Goal: Task Accomplishment & Management: Use online tool/utility

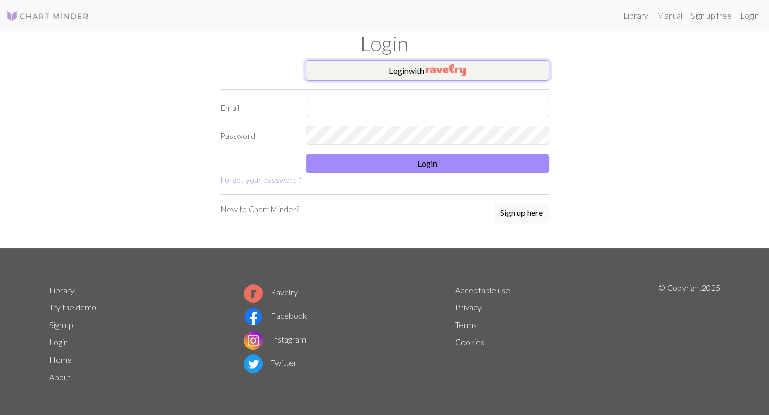
click at [417, 69] on button "Login with" at bounding box center [428, 70] width 244 height 21
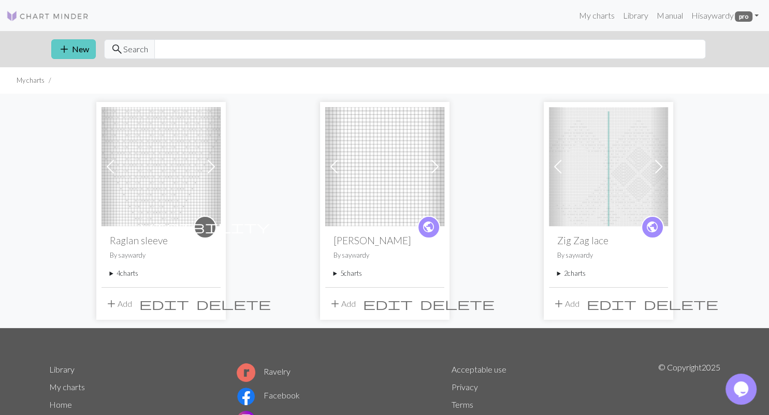
click at [77, 52] on button "add New" at bounding box center [73, 49] width 45 height 20
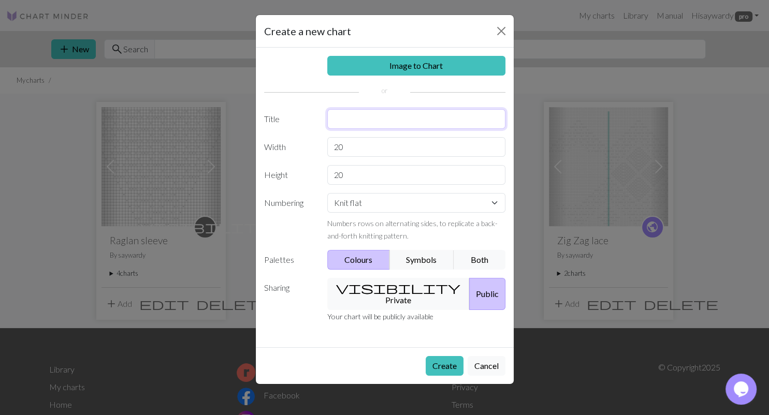
click at [408, 121] on input "text" at bounding box center [416, 119] width 178 height 20
type input "You cant take it with you"
click at [332, 149] on input "20" at bounding box center [416, 147] width 178 height 20
type input "120"
click at [343, 177] on input "20" at bounding box center [416, 175] width 178 height 20
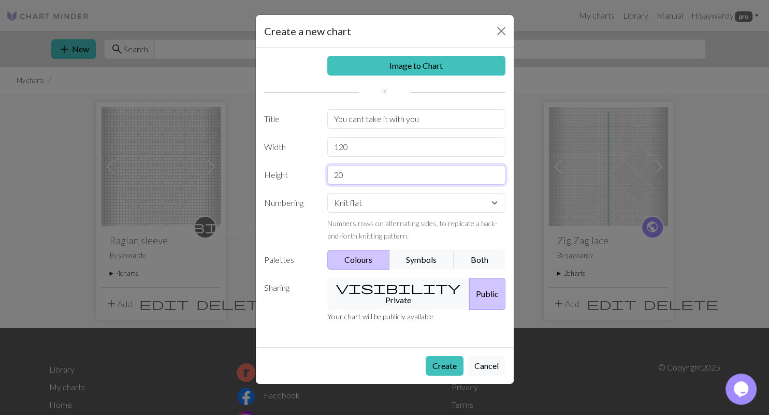
type input "2"
type input "100"
click at [381, 287] on button "visibility Private" at bounding box center [398, 294] width 142 height 32
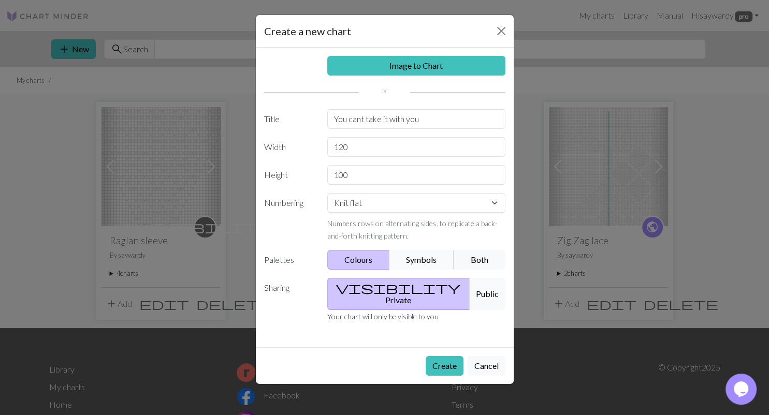
click at [430, 262] on button "Symbols" at bounding box center [421, 260] width 65 height 20
click at [475, 264] on button "Both" at bounding box center [480, 260] width 52 height 20
click at [425, 263] on button "Symbols" at bounding box center [421, 260] width 65 height 20
click at [463, 262] on button "Both" at bounding box center [480, 260] width 52 height 20
click at [434, 356] on button "Create" at bounding box center [445, 366] width 38 height 20
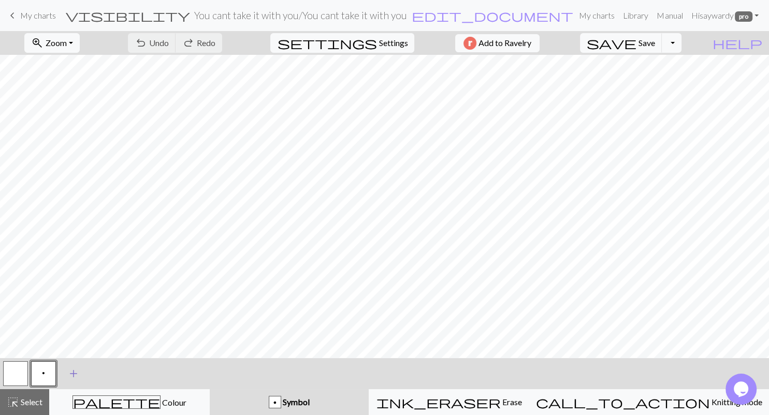
click at [70, 374] on span "add" at bounding box center [73, 374] width 12 height 14
click at [103, 375] on span "add" at bounding box center [101, 374] width 12 height 14
click at [127, 374] on span "add" at bounding box center [129, 374] width 12 height 14
click at [156, 374] on span "add" at bounding box center [157, 374] width 12 height 14
click at [67, 369] on button "button" at bounding box center [71, 373] width 25 height 25
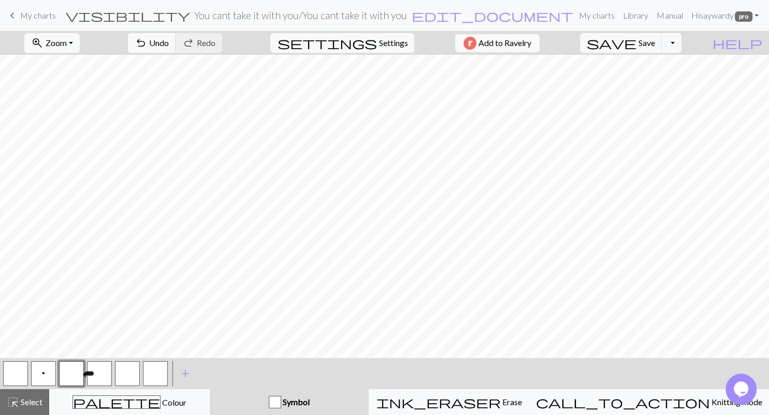
click at [72, 376] on button "button" at bounding box center [71, 373] width 25 height 25
click at [72, 376] on div "Edit symbol Name d f g h j k p s t F H J O P T / | - _ % ^ * & ) ( + ; : " , ` …" at bounding box center [384, 207] width 769 height 415
click at [312, 408] on div "Symbol" at bounding box center [289, 402] width 147 height 12
click at [77, 372] on button "button" at bounding box center [71, 373] width 25 height 25
click at [77, 372] on div "Edit symbol Name d f g h j k p s t F H J O P T / | - _ % ^ * & ) ( + ; : " , ` …" at bounding box center [384, 207] width 769 height 415
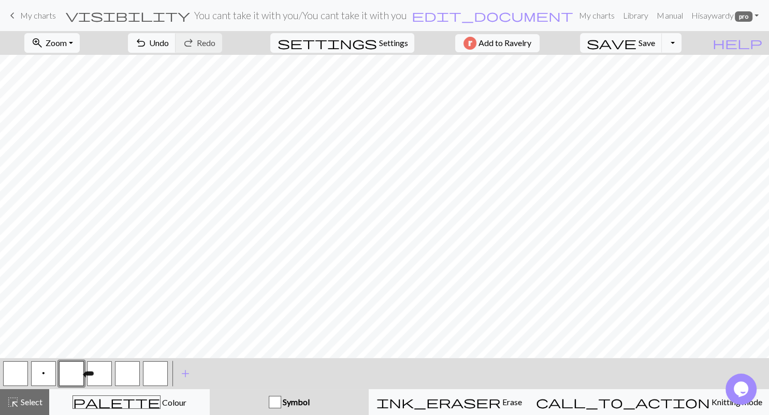
click at [77, 372] on button "button" at bounding box center [71, 373] width 25 height 25
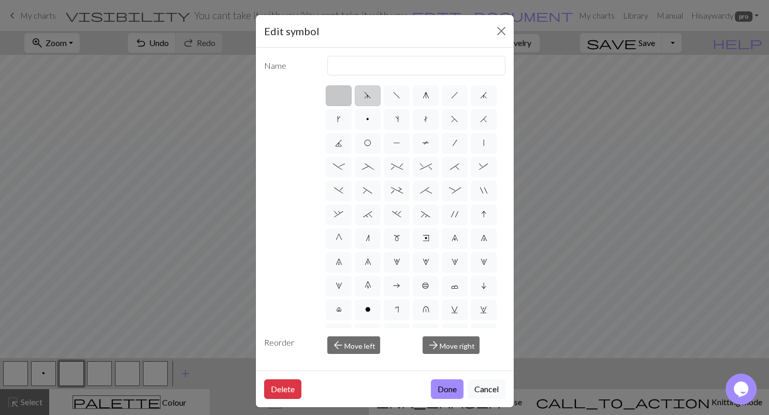
click at [370, 94] on span "d" at bounding box center [367, 95] width 7 height 8
click at [370, 94] on input "d" at bounding box center [367, 92] width 7 height 7
radio input "true"
type input "sk2p"
click at [429, 99] on label "g" at bounding box center [426, 95] width 26 height 21
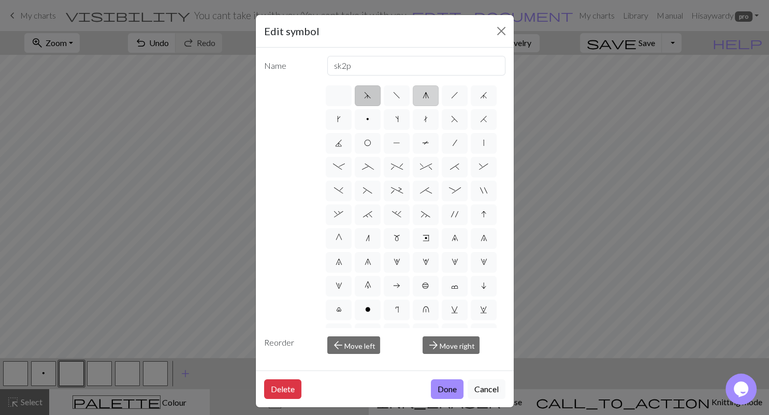
click at [429, 96] on input "g" at bounding box center [426, 92] width 7 height 7
radio input "true"
click at [422, 95] on label "g" at bounding box center [426, 95] width 26 height 21
click at [423, 95] on input "g" at bounding box center [426, 92] width 7 height 7
click at [403, 88] on label "f" at bounding box center [397, 95] width 26 height 21
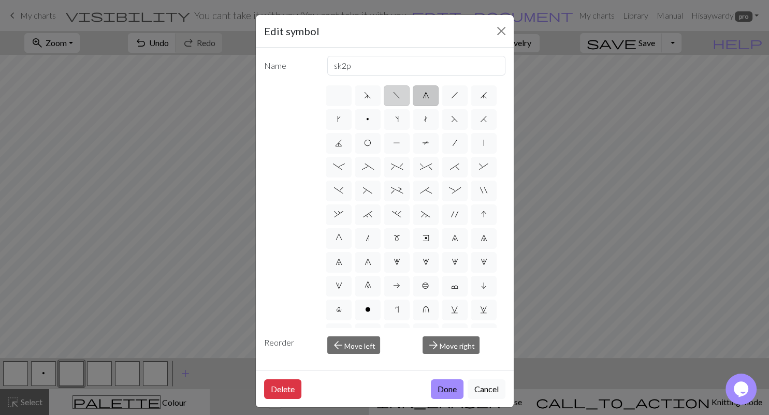
click at [400, 89] on input "f" at bounding box center [396, 92] width 7 height 7
radio input "true"
type input "left leaning decrease"
click at [432, 98] on label "g" at bounding box center [426, 95] width 26 height 21
click at [429, 96] on input "g" at bounding box center [426, 92] width 7 height 7
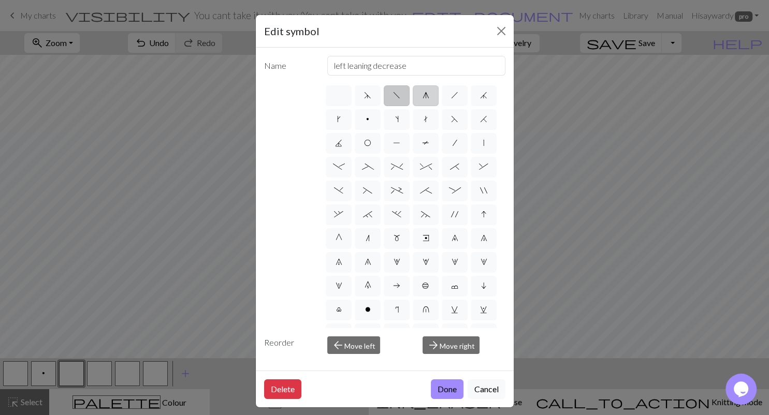
radio input "true"
type input "sk2p"
click at [440, 386] on button "Done" at bounding box center [447, 390] width 33 height 20
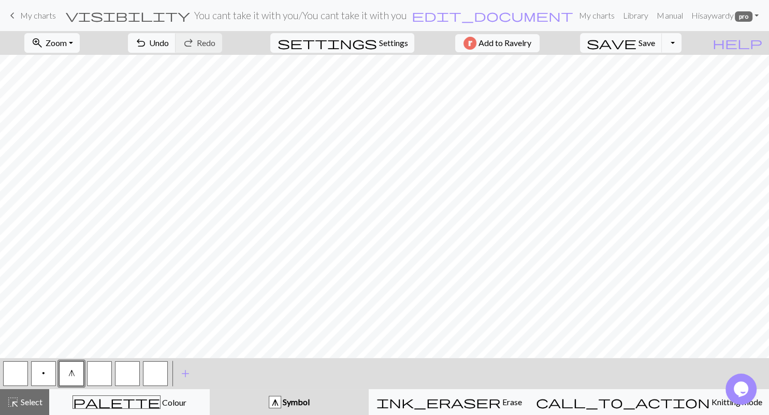
click at [105, 369] on button "button" at bounding box center [99, 373] width 25 height 25
click at [105, 369] on div "Edit symbol Name d f g h j k p s t F H J O P T / | - _ % ^ * & ) ( + ; : " , ` …" at bounding box center [384, 207] width 769 height 415
click at [104, 377] on button "button" at bounding box center [99, 373] width 25 height 25
click at [109, 370] on button "button" at bounding box center [99, 373] width 25 height 25
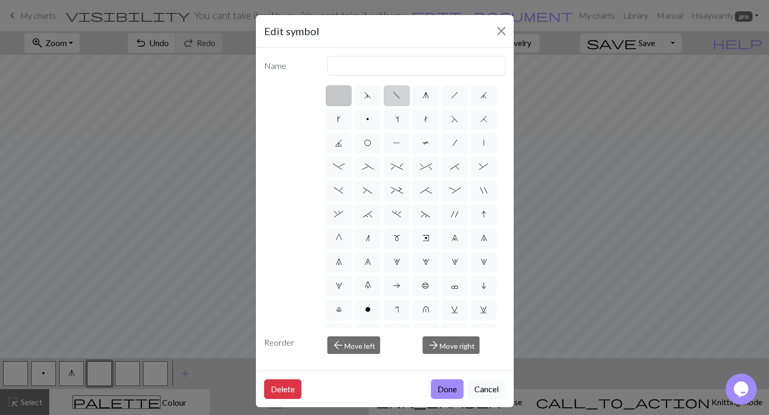
click at [399, 94] on span "f" at bounding box center [396, 95] width 7 height 8
click at [399, 94] on input "f" at bounding box center [396, 92] width 7 height 7
radio input "true"
type input "left leaning decrease"
click at [446, 384] on button "Done" at bounding box center [447, 390] width 33 height 20
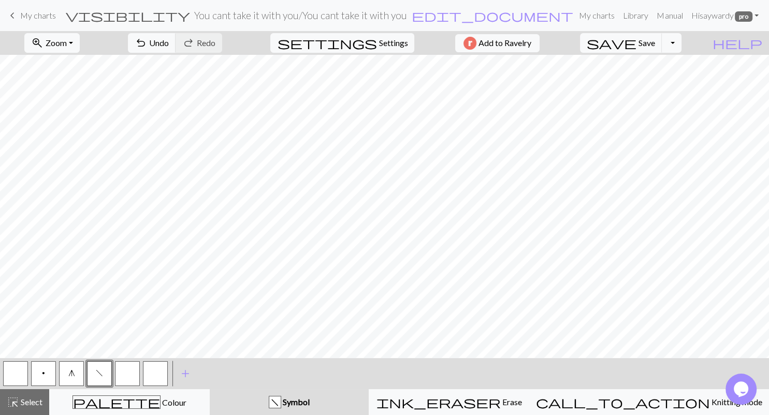
click at [121, 376] on button "button" at bounding box center [127, 373] width 25 height 25
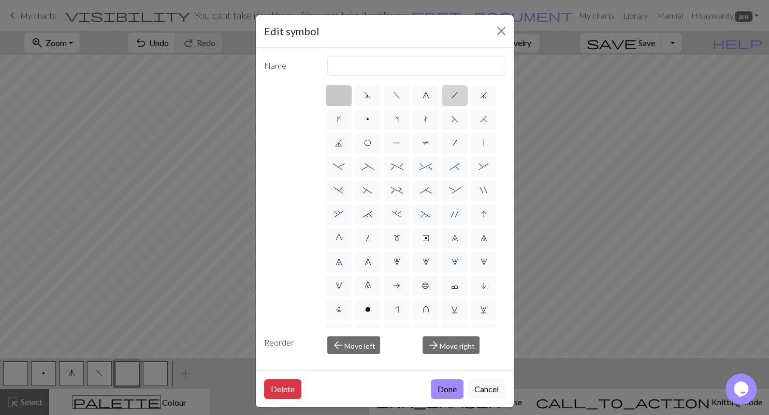
click at [457, 97] on span "h" at bounding box center [454, 95] width 7 height 8
click at [457, 96] on input "h" at bounding box center [454, 92] width 7 height 7
radio input "true"
type input "right leaning decrease"
click at [448, 391] on button "Done" at bounding box center [447, 390] width 33 height 20
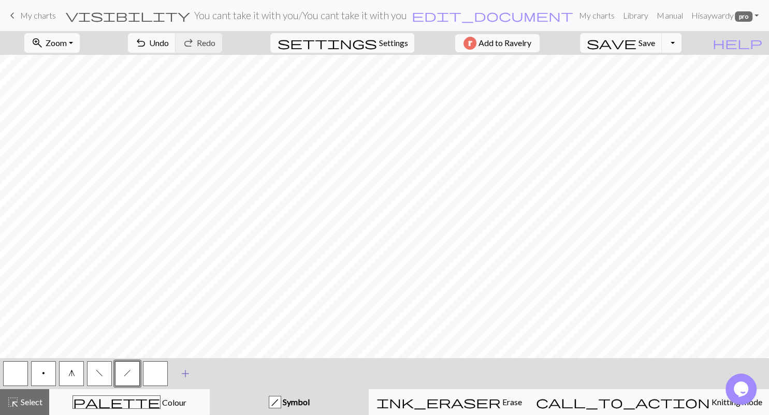
click at [188, 375] on span "add" at bounding box center [185, 374] width 12 height 14
click at [213, 374] on span "add" at bounding box center [213, 374] width 12 height 14
click at [148, 375] on button "button" at bounding box center [155, 373] width 25 height 25
click at [151, 375] on button "button" at bounding box center [155, 373] width 25 height 25
click at [151, 375] on div "Edit symbol Name d f g h j k p s t F H J O P T / | - _ % ^ * & ) ( + ; : " , ` …" at bounding box center [384, 207] width 769 height 415
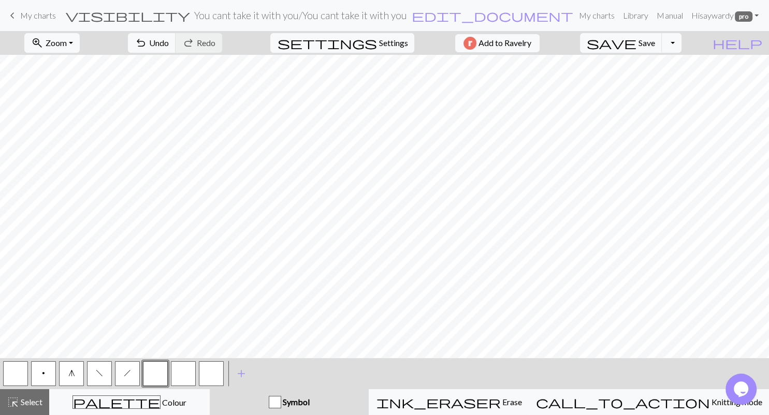
click at [152, 374] on button "button" at bounding box center [155, 373] width 25 height 25
click at [152, 374] on div "Edit symbol Name d f g h j k p s t F H J O P T / | - _ % ^ * & ) ( + ; : " , ` …" at bounding box center [384, 207] width 769 height 415
click at [161, 374] on button "button" at bounding box center [155, 373] width 25 height 25
click at [161, 374] on div "Edit symbol Name d f g h j k p s t F H J O P T / | - _ % ^ * & ) ( + ; : " , ` …" at bounding box center [384, 207] width 769 height 415
click at [167, 375] on button "button" at bounding box center [155, 373] width 25 height 25
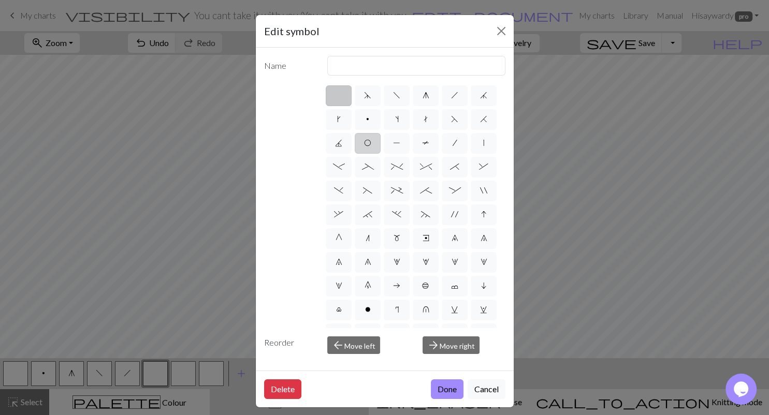
click at [367, 145] on span "O" at bounding box center [367, 143] width 7 height 8
click at [367, 143] on input "O" at bounding box center [367, 140] width 7 height 7
radio input "true"
type input "yo"
click at [446, 388] on button "Done" at bounding box center [447, 390] width 33 height 20
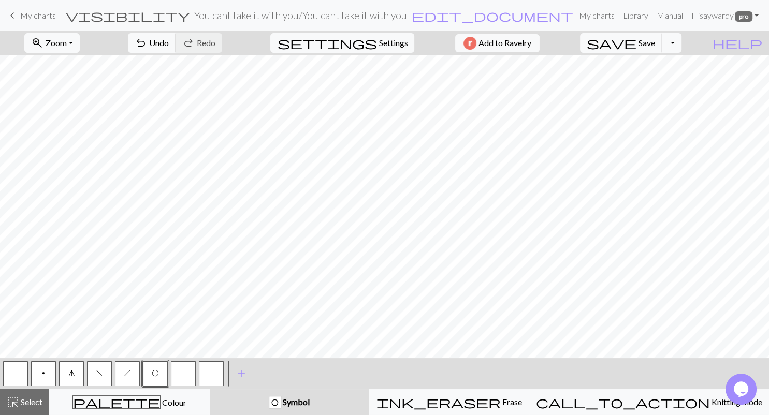
click at [186, 374] on button "button" at bounding box center [183, 373] width 25 height 25
click at [196, 374] on button "button" at bounding box center [183, 373] width 25 height 25
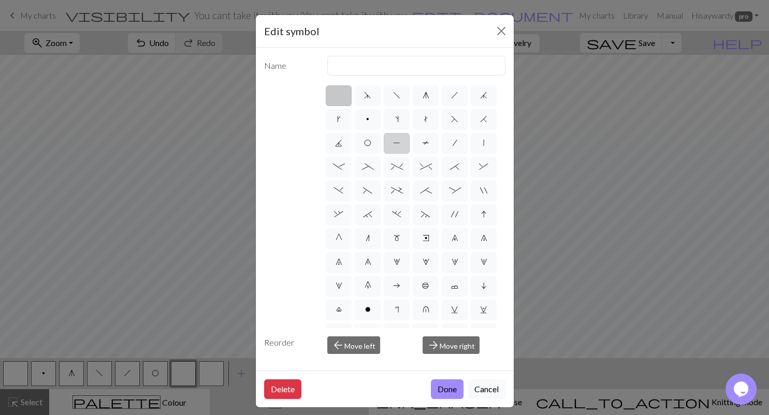
click at [401, 141] on label "P" at bounding box center [397, 143] width 26 height 21
click at [400, 141] on input "P" at bounding box center [396, 140] width 7 height 7
radio input "true"
click at [351, 66] on input "purl" at bounding box center [416, 66] width 178 height 20
type input "p"
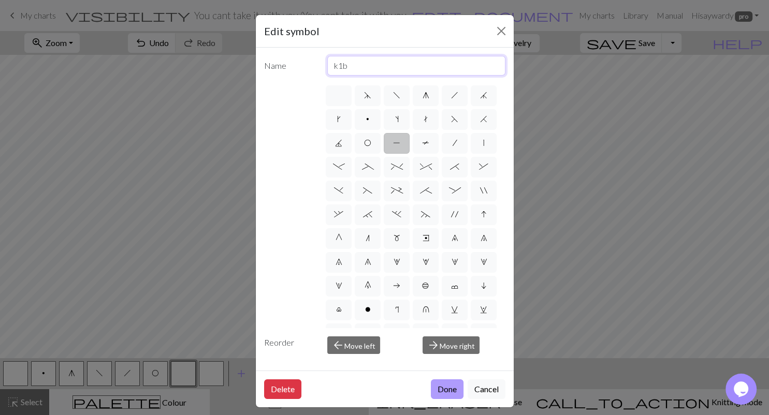
type input "k1b"
click at [442, 393] on button "Done" at bounding box center [447, 390] width 33 height 20
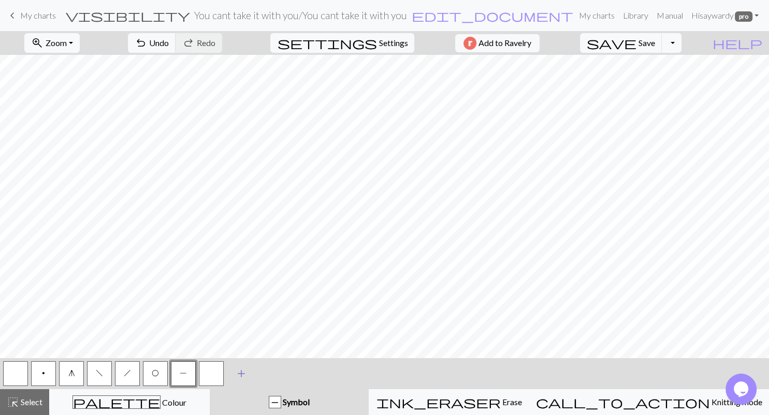
click at [237, 374] on span "add" at bounding box center [241, 374] width 12 height 14
click at [216, 373] on button "button" at bounding box center [211, 373] width 25 height 25
click at [223, 374] on button "button" at bounding box center [211, 373] width 25 height 25
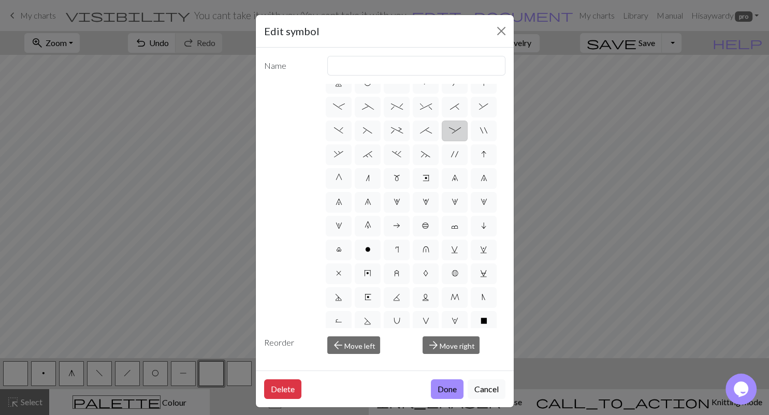
scroll to position [63, 0]
click at [458, 151] on span "'" at bounding box center [454, 152] width 7 height 8
click at [458, 208] on input "'" at bounding box center [454, 211] width 7 height 7
radio input "true"
drag, startPoint x: 374, startPoint y: 63, endPoint x: 299, endPoint y: 59, distance: 75.7
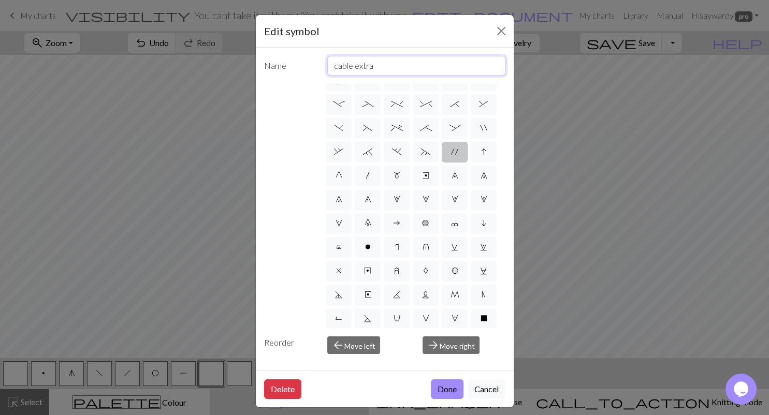
click at [327, 59] on input "cable extra" at bounding box center [416, 66] width 178 height 20
type input "double twist"
click at [449, 388] on button "Done" at bounding box center [447, 390] width 33 height 20
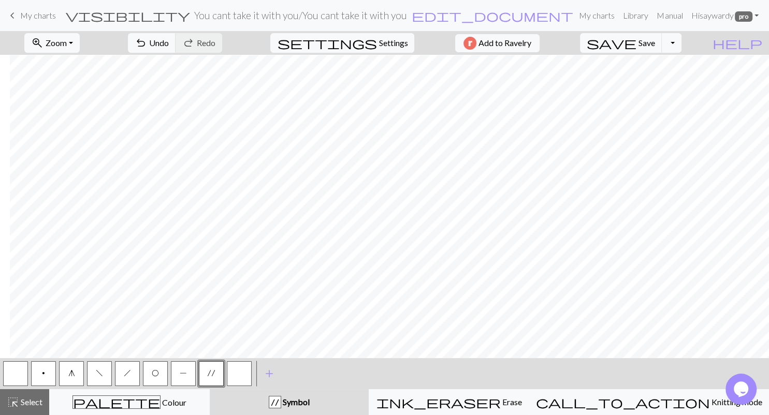
scroll to position [0, 941]
click at [150, 373] on button "O" at bounding box center [155, 373] width 25 height 25
click at [76, 380] on button "g" at bounding box center [71, 373] width 25 height 25
click at [183, 372] on span "P" at bounding box center [183, 373] width 7 height 8
click at [127, 373] on span "h" at bounding box center [127, 373] width 7 height 8
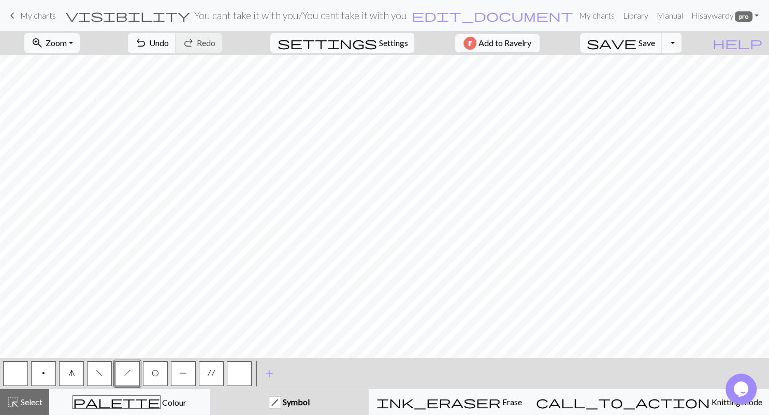
click at [94, 374] on button "f" at bounding box center [99, 373] width 25 height 25
click at [132, 373] on button "h" at bounding box center [127, 373] width 25 height 25
click at [101, 376] on span "f" at bounding box center [99, 373] width 7 height 8
click at [165, 370] on button "O" at bounding box center [155, 373] width 25 height 25
click at [101, 374] on span "f" at bounding box center [99, 373] width 7 height 8
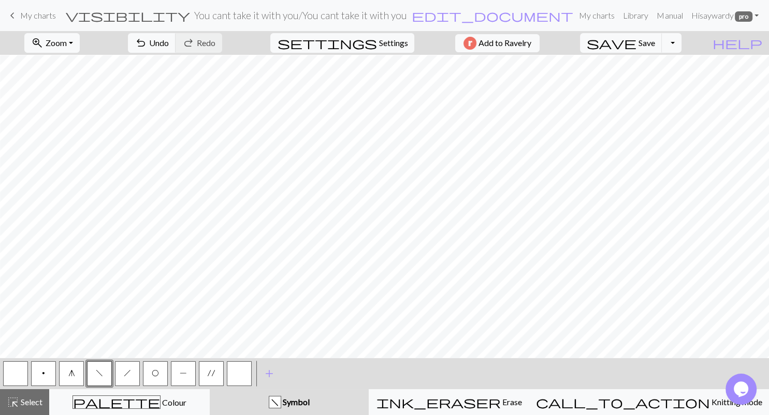
click at [128, 373] on span "h" at bounding box center [127, 373] width 7 height 8
click at [158, 378] on button "O" at bounding box center [155, 373] width 25 height 25
click at [213, 372] on span "'" at bounding box center [211, 373] width 7 height 8
click at [151, 372] on button "O" at bounding box center [155, 373] width 25 height 25
click at [76, 369] on button "g" at bounding box center [71, 373] width 25 height 25
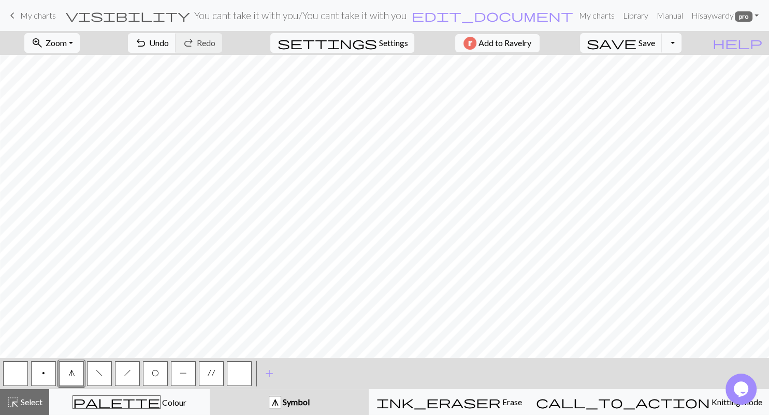
click at [182, 375] on span "P" at bounding box center [183, 373] width 7 height 8
click at [106, 379] on button "f" at bounding box center [99, 373] width 25 height 25
click at [154, 375] on span "O" at bounding box center [155, 373] width 7 height 8
click at [211, 374] on span "'" at bounding box center [211, 373] width 7 height 8
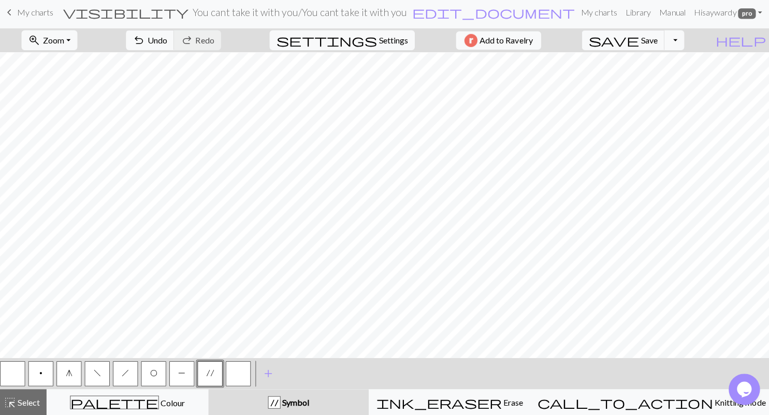
click at [155, 374] on span "O" at bounding box center [155, 373] width 7 height 8
click at [103, 375] on span "f" at bounding box center [99, 373] width 7 height 8
click at [214, 369] on button "'" at bounding box center [211, 373] width 25 height 25
click at [157, 371] on span "O" at bounding box center [155, 373] width 7 height 8
click at [133, 375] on button "h" at bounding box center [127, 373] width 25 height 25
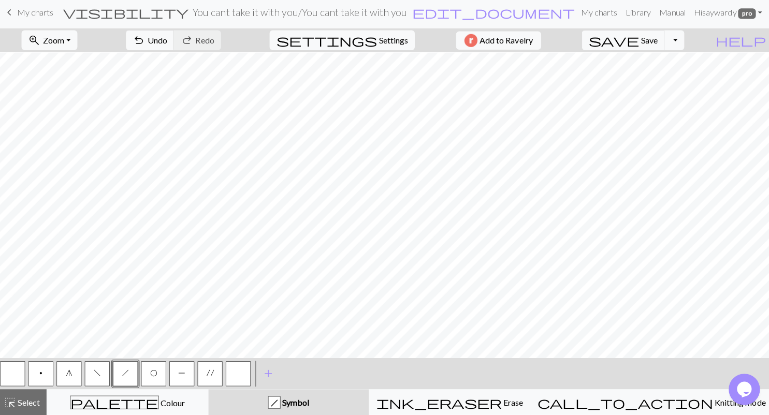
click at [188, 373] on button "P" at bounding box center [183, 373] width 25 height 25
click at [100, 373] on span "f" at bounding box center [99, 373] width 7 height 8
click at [180, 373] on span "P" at bounding box center [183, 373] width 7 height 8
click at [75, 378] on button "g" at bounding box center [71, 373] width 25 height 25
click at [154, 376] on span "O" at bounding box center [155, 373] width 7 height 8
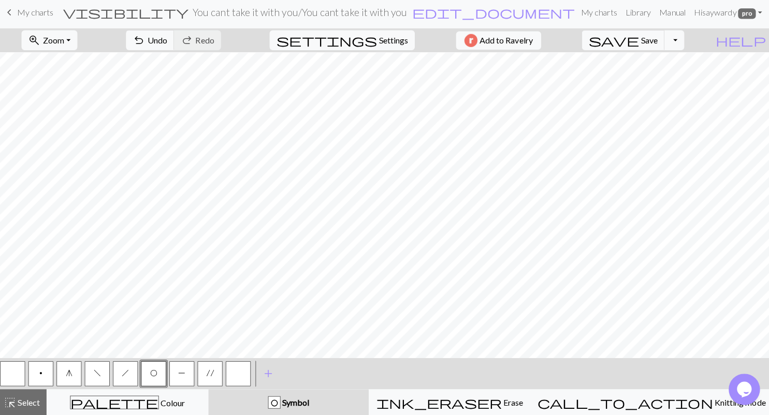
click at [208, 376] on button "'" at bounding box center [211, 373] width 25 height 25
click at [103, 372] on button "f" at bounding box center [99, 373] width 25 height 25
click at [159, 372] on button "O" at bounding box center [155, 373] width 25 height 25
click at [105, 376] on button "f" at bounding box center [99, 373] width 25 height 25
click at [159, 370] on button "O" at bounding box center [155, 373] width 25 height 25
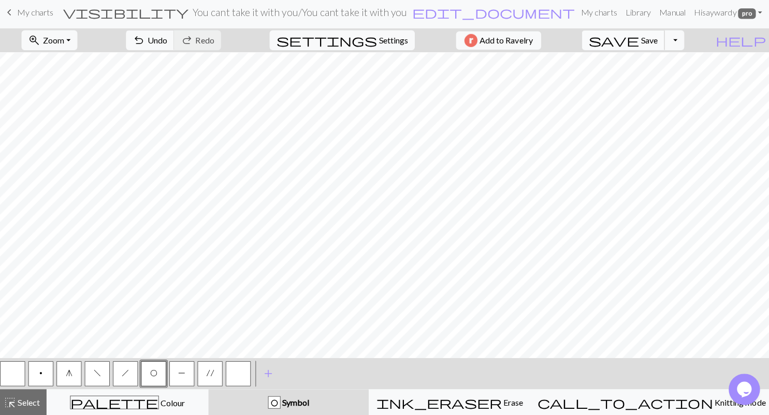
click at [636, 36] on span "save" at bounding box center [612, 43] width 50 height 14
click at [662, 49] on button "save Save Save" at bounding box center [621, 43] width 82 height 20
click at [37, 403] on span "Select" at bounding box center [30, 402] width 23 height 10
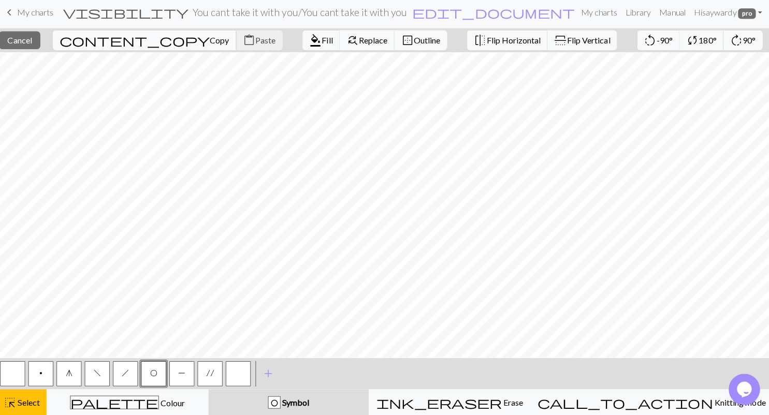
click at [118, 50] on button "content_copy Copy" at bounding box center [146, 43] width 182 height 20
click at [256, 43] on span "Paste" at bounding box center [266, 43] width 20 height 10
click at [256, 42] on span "Paste" at bounding box center [266, 43] width 20 height 10
click at [244, 41] on span "content_paste" at bounding box center [250, 43] width 12 height 14
click at [102, 378] on button "f" at bounding box center [99, 373] width 25 height 25
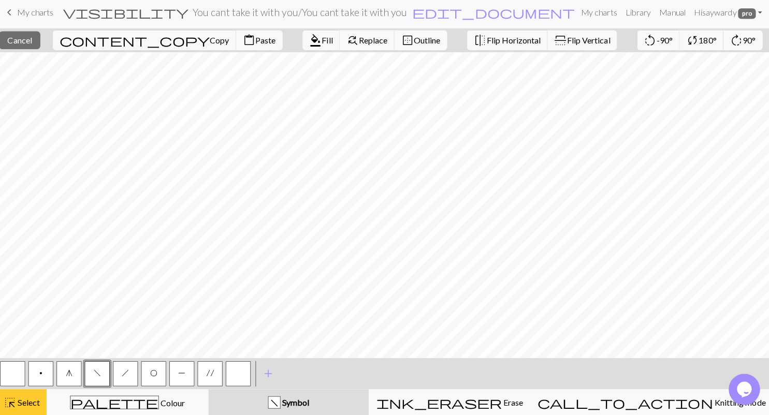
click at [24, 399] on span "Select" at bounding box center [30, 402] width 23 height 10
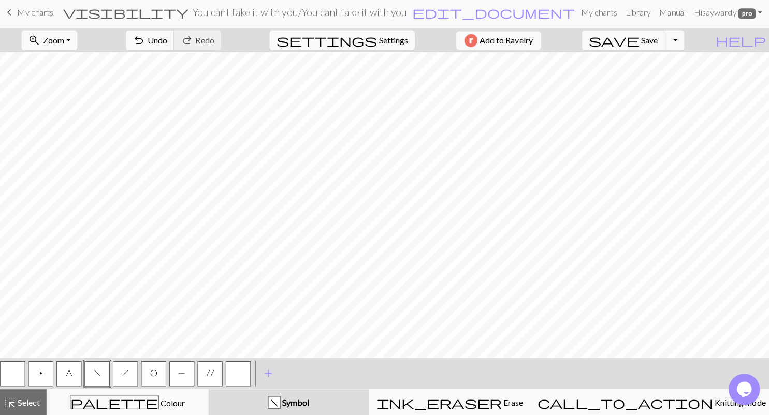
click at [156, 375] on span "O" at bounding box center [155, 373] width 7 height 8
click at [37, 403] on span "Select" at bounding box center [30, 402] width 23 height 10
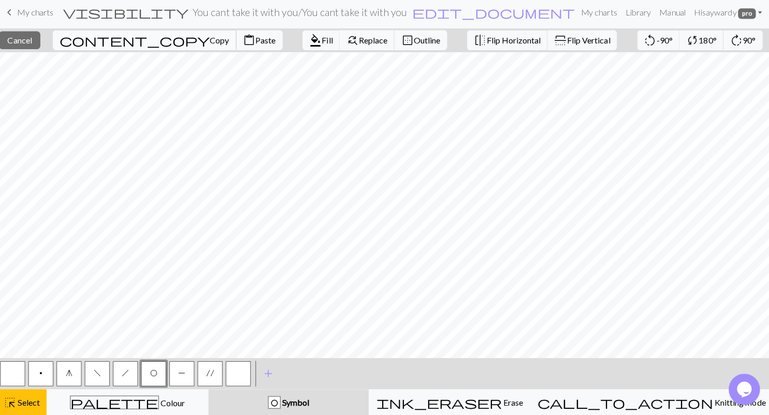
click at [211, 45] on span "Copy" at bounding box center [220, 43] width 19 height 10
click at [256, 47] on span "Paste" at bounding box center [266, 43] width 20 height 10
click at [18, 372] on button "button" at bounding box center [15, 373] width 25 height 25
click at [25, 396] on div "highlight_alt Select Select" at bounding box center [25, 402] width 36 height 12
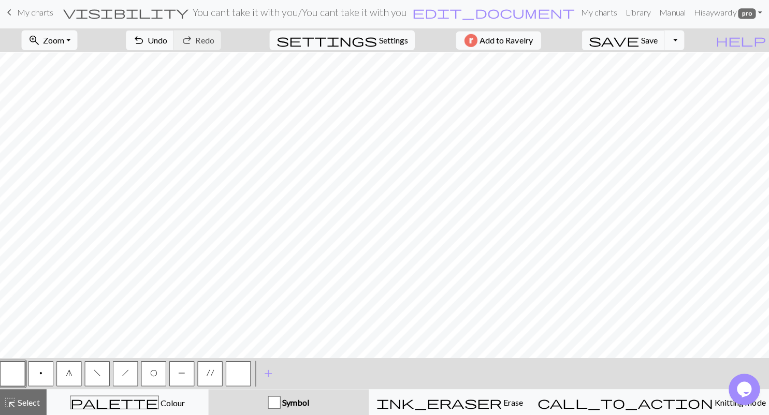
click at [181, 373] on span "P" at bounding box center [183, 373] width 7 height 8
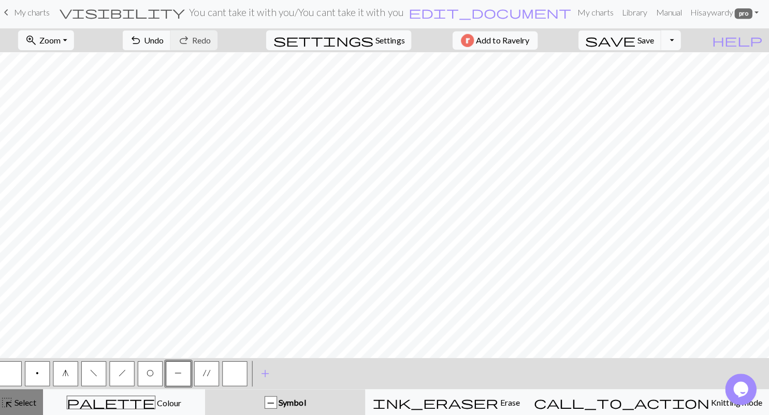
click at [17, 399] on span "highlight_alt" at bounding box center [13, 402] width 12 height 14
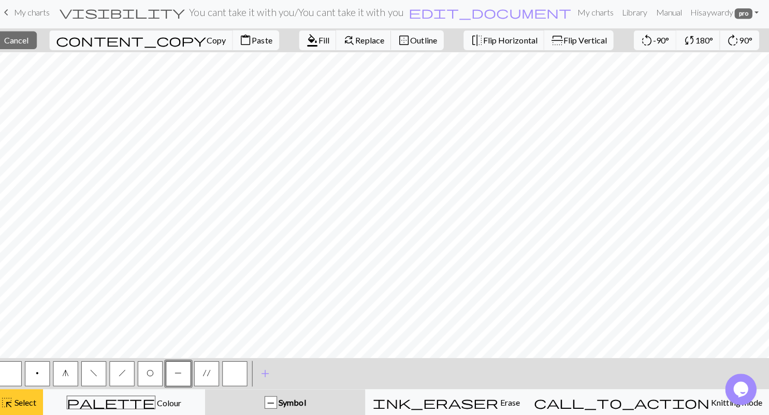
click at [40, 402] on span "Select" at bounding box center [30, 402] width 23 height 10
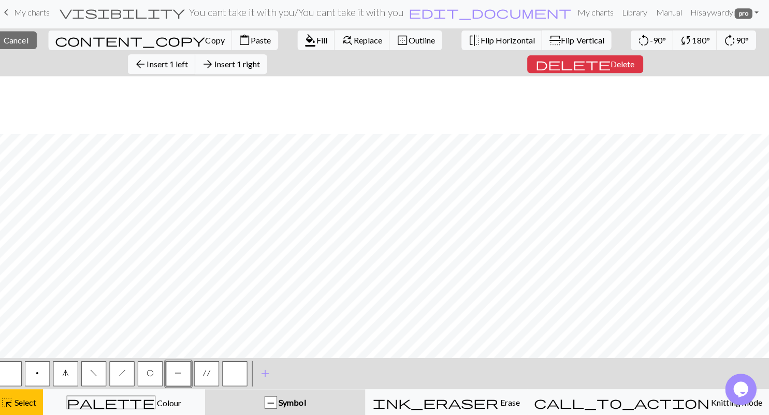
scroll to position [104, 941]
click at [247, 64] on span "Insert 1 right" at bounding box center [242, 67] width 46 height 10
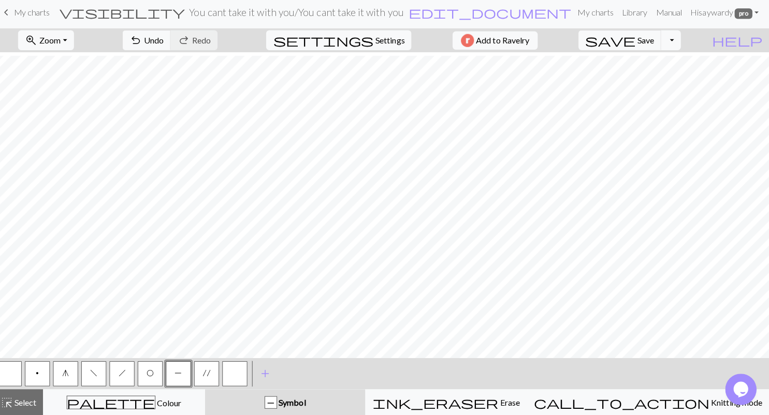
scroll to position [36, 955]
click at [32, 399] on span "Select" at bounding box center [30, 402] width 23 height 10
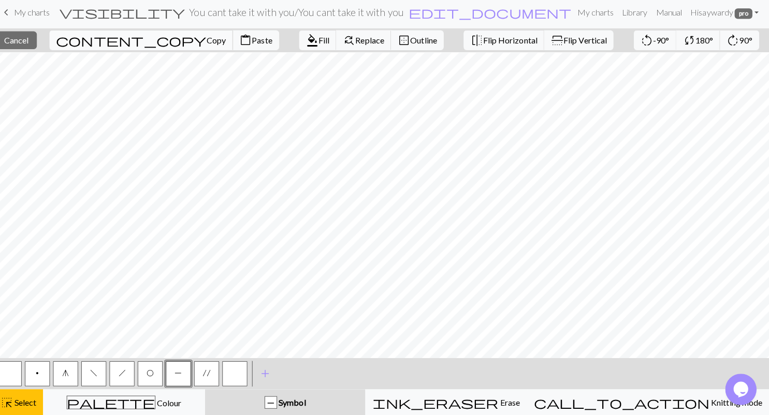
click at [211, 45] on span "Copy" at bounding box center [220, 43] width 19 height 10
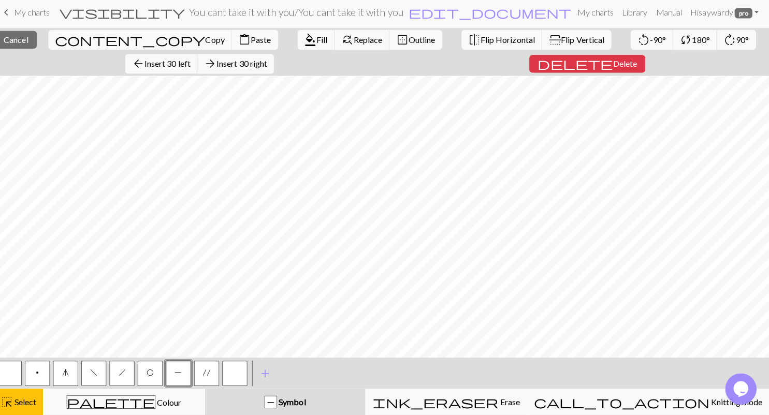
click at [255, 38] on span "Paste" at bounding box center [265, 43] width 20 height 10
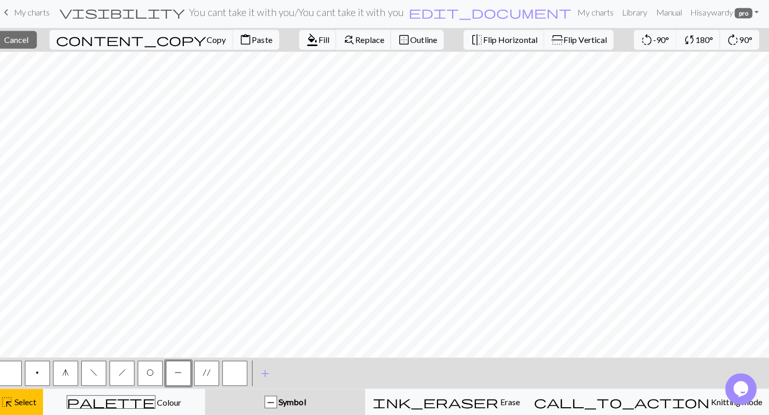
click at [21, 372] on button "button" at bounding box center [15, 373] width 25 height 25
click at [28, 391] on button "highlight_alt Select Select" at bounding box center [24, 402] width 49 height 26
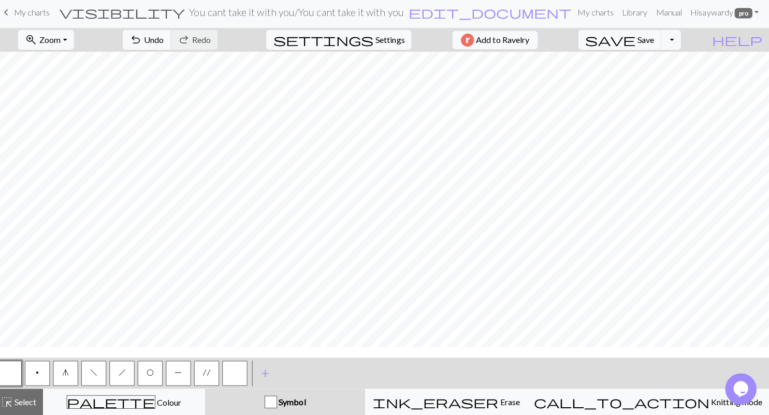
scroll to position [767, 955]
click at [106, 373] on button "f" at bounding box center [99, 373] width 25 height 25
click at [159, 379] on button "O" at bounding box center [155, 373] width 25 height 25
click at [99, 373] on span "f" at bounding box center [99, 373] width 7 height 8
click at [98, 371] on span "f" at bounding box center [99, 373] width 7 height 8
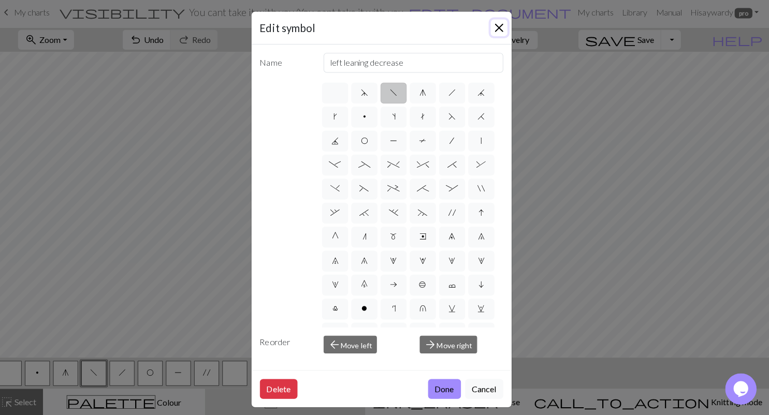
click at [503, 36] on button "Close" at bounding box center [501, 31] width 17 height 17
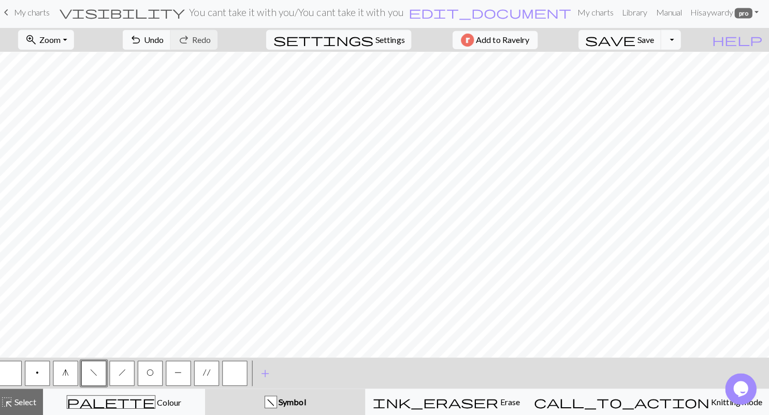
click at [164, 373] on button "O" at bounding box center [155, 373] width 25 height 25
click at [219, 369] on button "'" at bounding box center [211, 373] width 25 height 25
click at [155, 375] on span "O" at bounding box center [155, 373] width 7 height 8
click at [126, 372] on span "h" at bounding box center [127, 373] width 7 height 8
click at [72, 373] on span "g" at bounding box center [71, 373] width 7 height 8
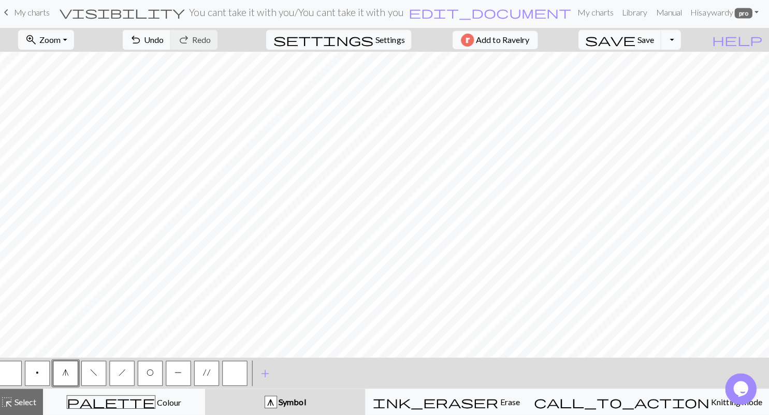
click at [153, 376] on span "O" at bounding box center [155, 373] width 7 height 8
click at [219, 371] on button "'" at bounding box center [211, 373] width 25 height 25
click at [182, 372] on span "P" at bounding box center [183, 373] width 7 height 8
click at [98, 368] on button "f" at bounding box center [99, 373] width 25 height 25
click at [157, 376] on span "O" at bounding box center [155, 373] width 7 height 8
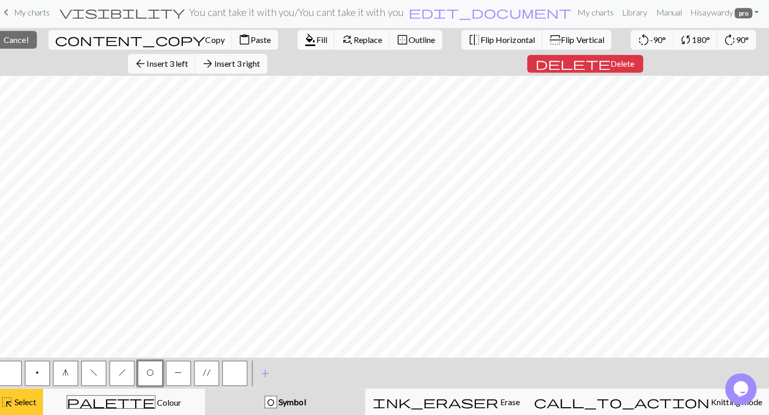
click at [34, 406] on span "Select" at bounding box center [30, 402] width 23 height 10
click at [265, 67] on span "Insert 1 right" at bounding box center [242, 67] width 46 height 10
click at [255, 68] on span "Insert 1 right" at bounding box center [242, 67] width 46 height 10
click at [252, 66] on span "Insert 1 right" at bounding box center [242, 67] width 46 height 10
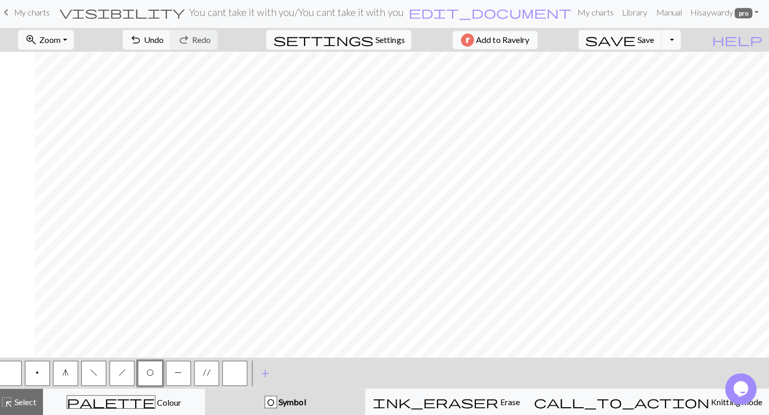
scroll to position [767, 996]
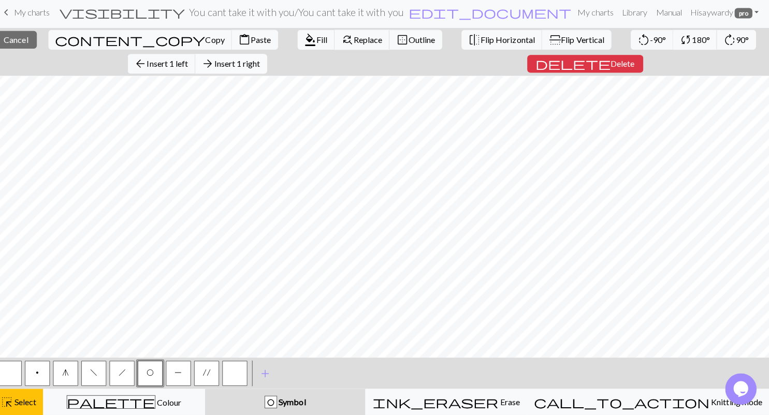
click at [253, 66] on span "Insert 1 right" at bounding box center [242, 67] width 46 height 10
click at [259, 61] on button "arrow_forward Insert 1 right" at bounding box center [235, 67] width 71 height 20
click at [239, 63] on span "Insert 1 right" at bounding box center [242, 67] width 46 height 10
click at [260, 67] on span "Insert 1 right" at bounding box center [242, 67] width 46 height 10
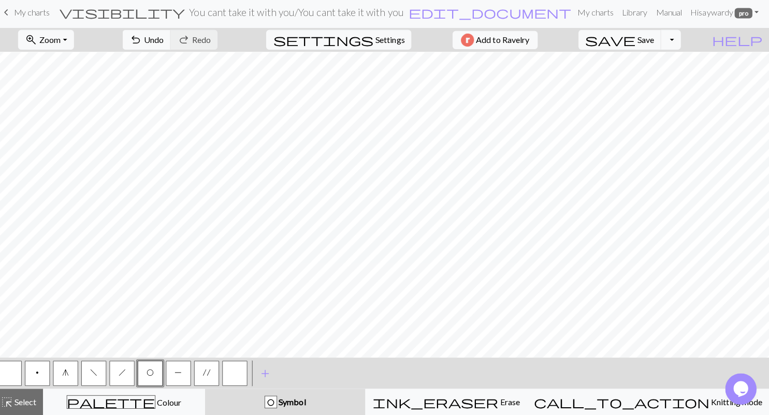
click at [21, 379] on button "button" at bounding box center [15, 373] width 25 height 25
click at [99, 375] on span "f" at bounding box center [99, 373] width 7 height 8
click at [151, 374] on button "O" at bounding box center [155, 373] width 25 height 25
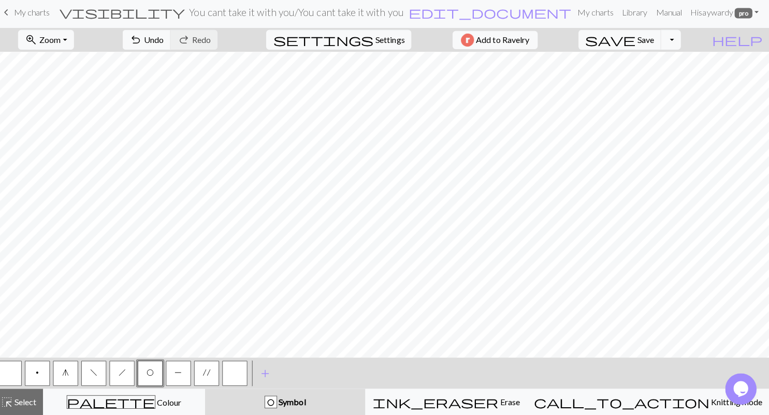
click at [94, 372] on button "f" at bounding box center [99, 373] width 25 height 25
click at [14, 373] on button "button" at bounding box center [15, 373] width 25 height 25
click at [104, 373] on button "f" at bounding box center [99, 373] width 25 height 25
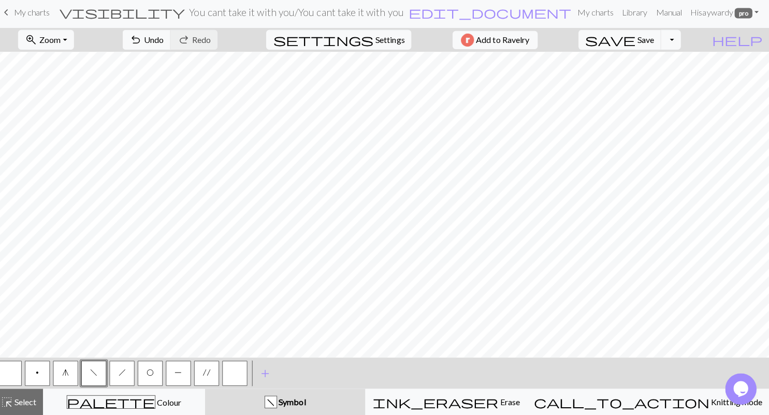
click at [14, 378] on button "button" at bounding box center [15, 373] width 25 height 25
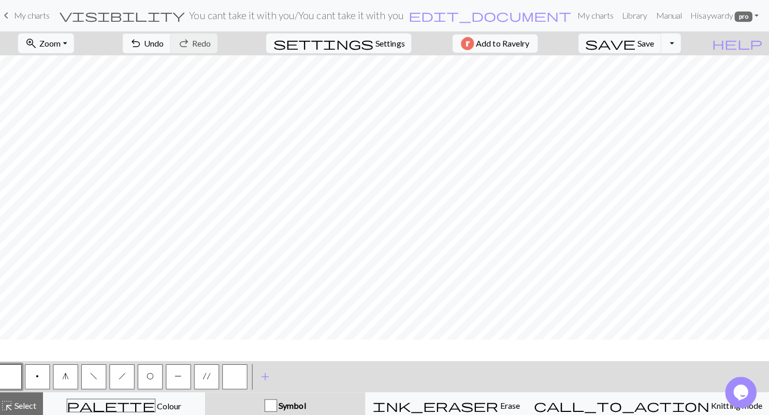
scroll to position [272, 888]
click at [636, 38] on span "save" at bounding box center [612, 43] width 50 height 14
click at [154, 371] on span "O" at bounding box center [155, 373] width 7 height 8
click at [101, 375] on span "f" at bounding box center [99, 373] width 7 height 8
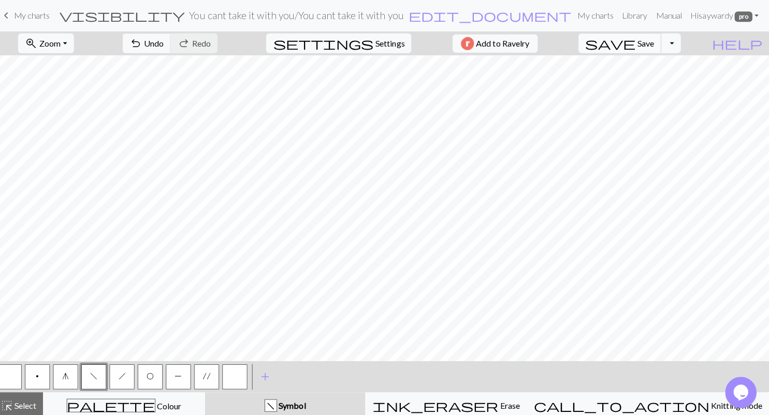
click at [659, 43] on button "save Save Save" at bounding box center [621, 43] width 82 height 20
